Goal: Information Seeking & Learning: Learn about a topic

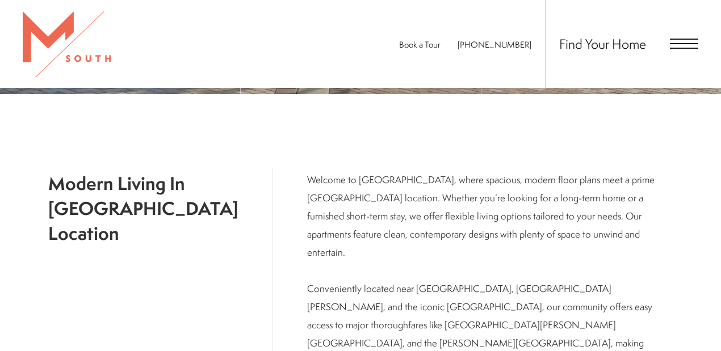
scroll to position [422, 0]
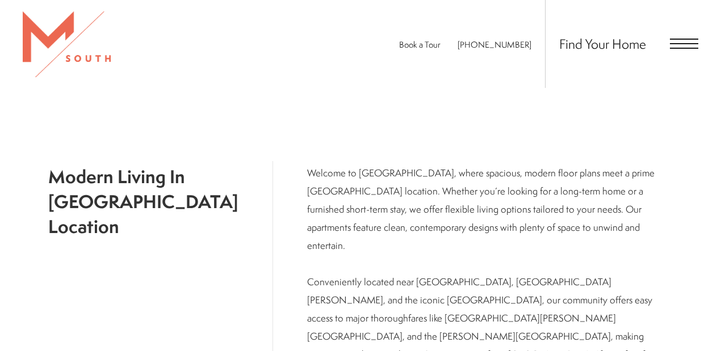
click at [679, 41] on span "Open Menu" at bounding box center [684, 44] width 28 height 10
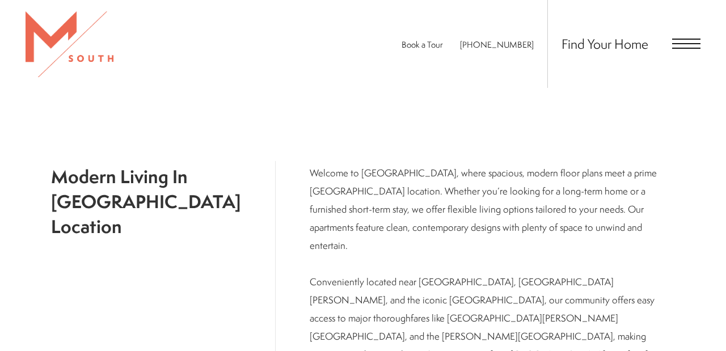
scroll to position [0, 0]
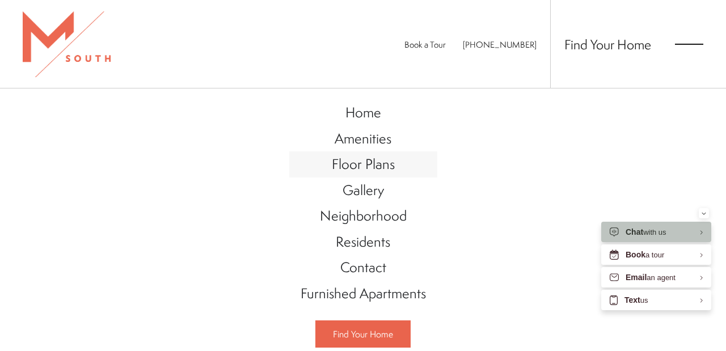
click at [373, 165] on span "Floor Plans" at bounding box center [363, 163] width 63 height 19
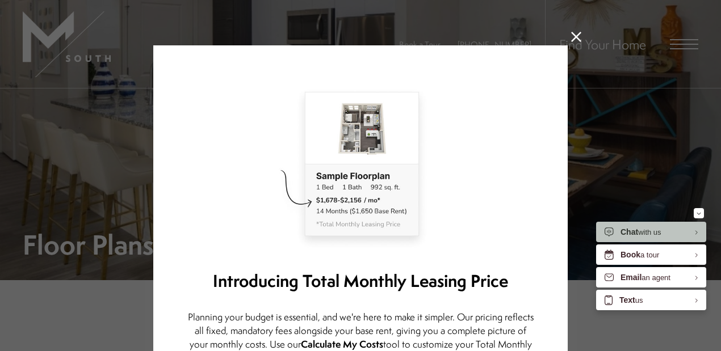
click at [574, 37] on icon at bounding box center [576, 37] width 10 height 10
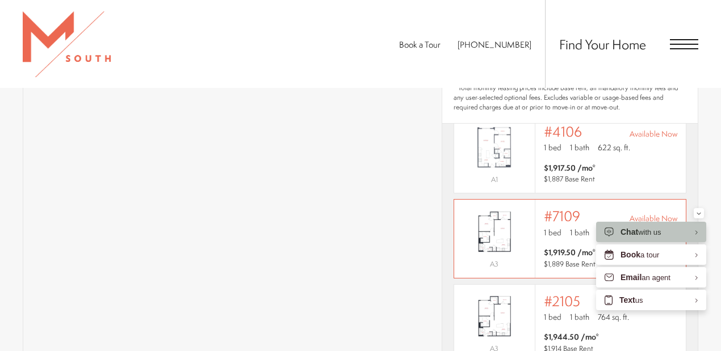
scroll to position [32, 0]
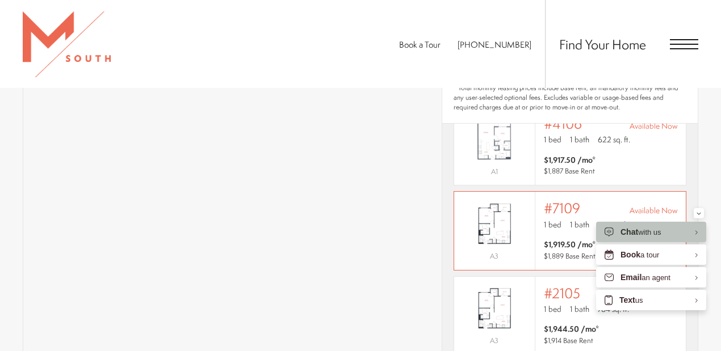
click at [558, 200] on span "#7109" at bounding box center [562, 208] width 36 height 16
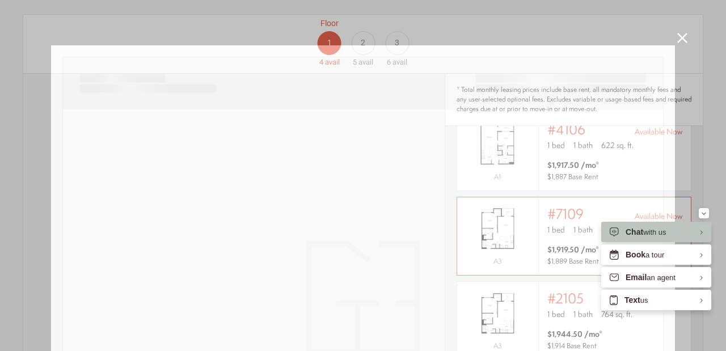
scroll to position [28, 0]
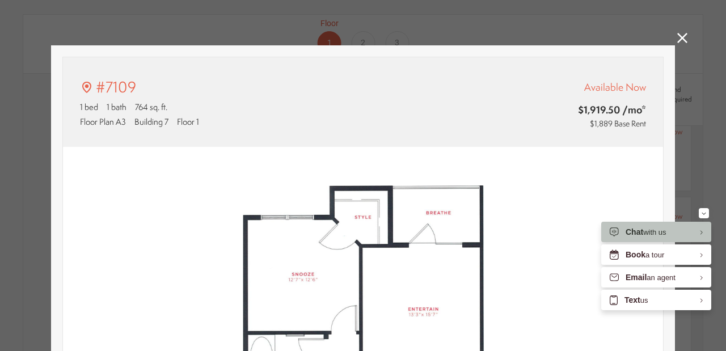
type input "**********"
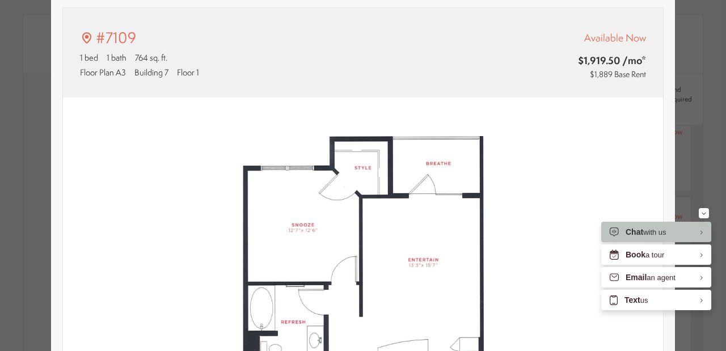
scroll to position [0, 0]
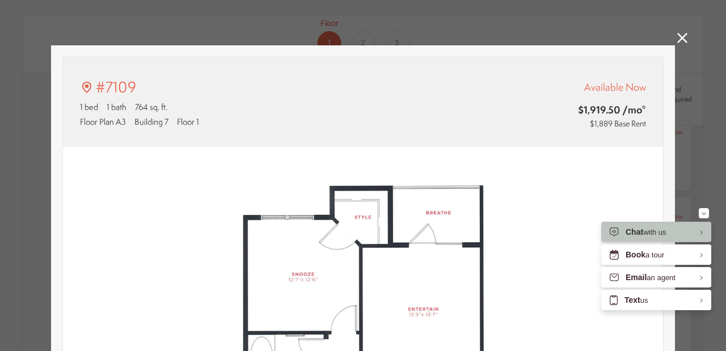
click at [683, 40] on icon at bounding box center [683, 38] width 10 height 10
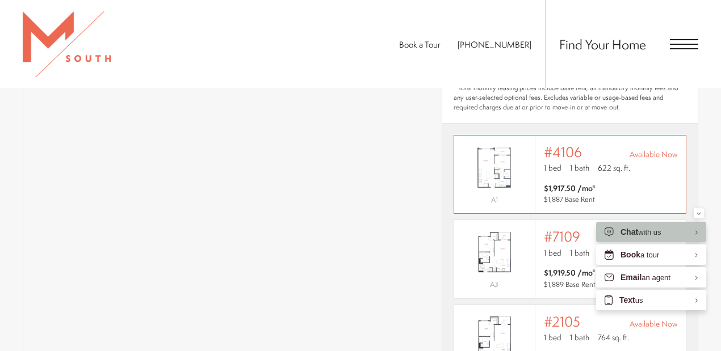
click at [571, 183] on span "$1,917.50 /mo*" at bounding box center [570, 188] width 52 height 11
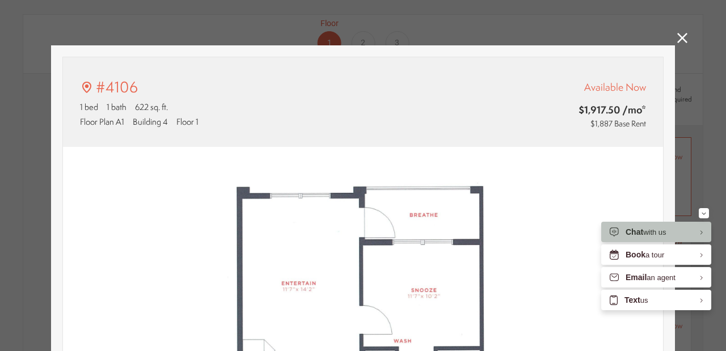
type input "**********"
click at [682, 38] on icon at bounding box center [683, 38] width 10 height 10
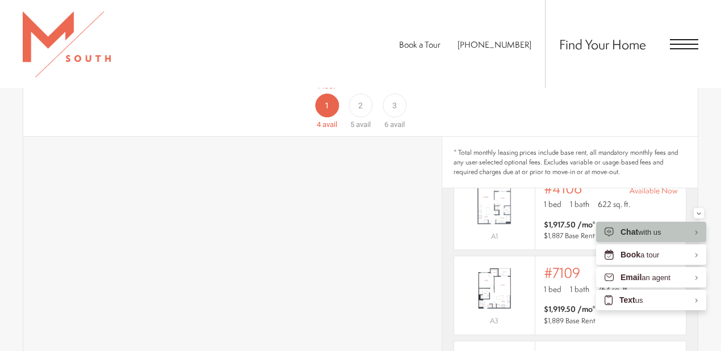
scroll to position [605, 0]
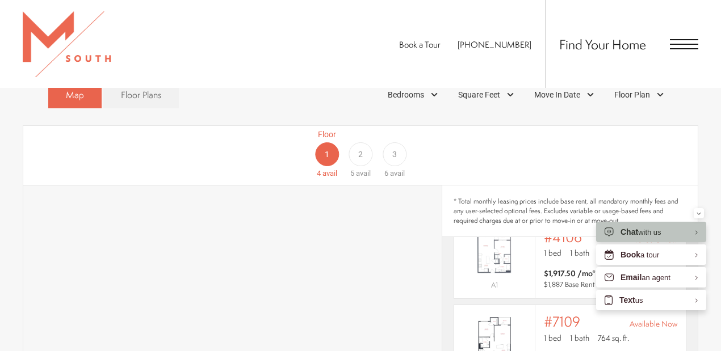
click at [367, 142] on div "2" at bounding box center [360, 154] width 24 height 24
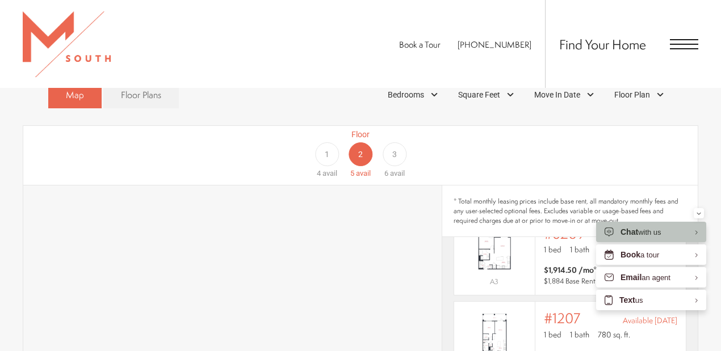
click at [397, 142] on div "3" at bounding box center [394, 154] width 24 height 24
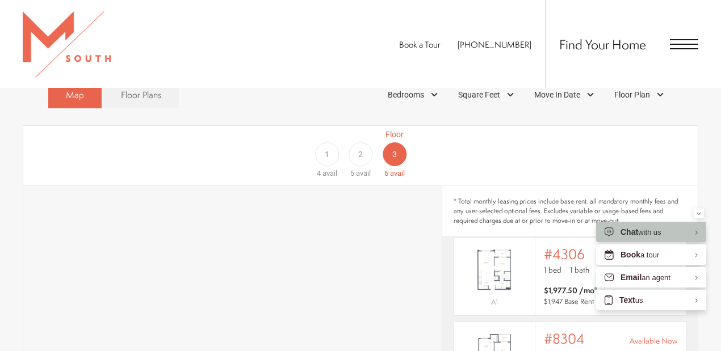
click at [361, 149] on span "2" at bounding box center [360, 155] width 5 height 12
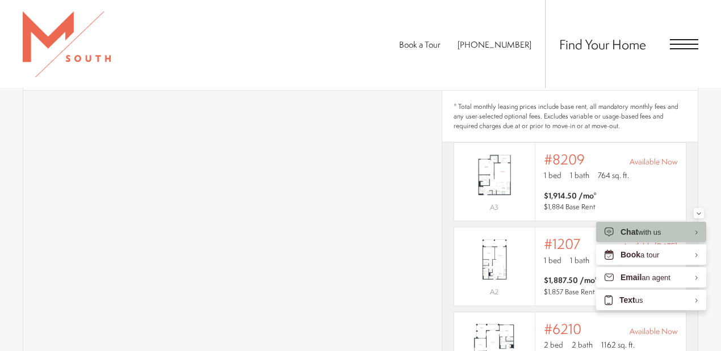
scroll to position [718, 0]
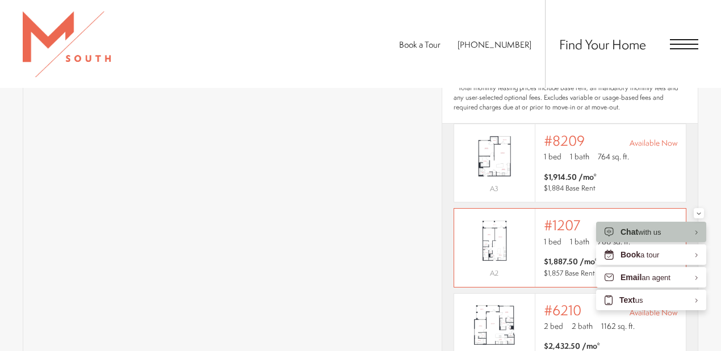
click at [515, 216] on img "View #1207" at bounding box center [494, 241] width 81 height 51
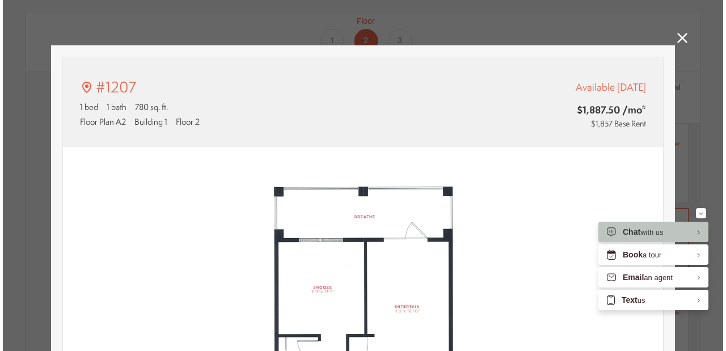
scroll to position [0, 0]
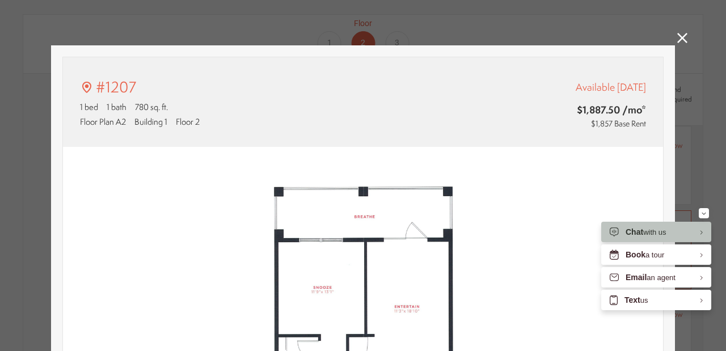
type input "**********"
click at [682, 37] on icon at bounding box center [683, 38] width 10 height 10
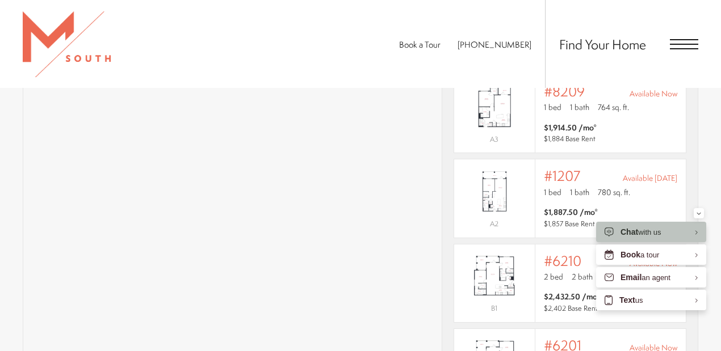
scroll to position [756, 0]
